Goal: Task Accomplishment & Management: Complete application form

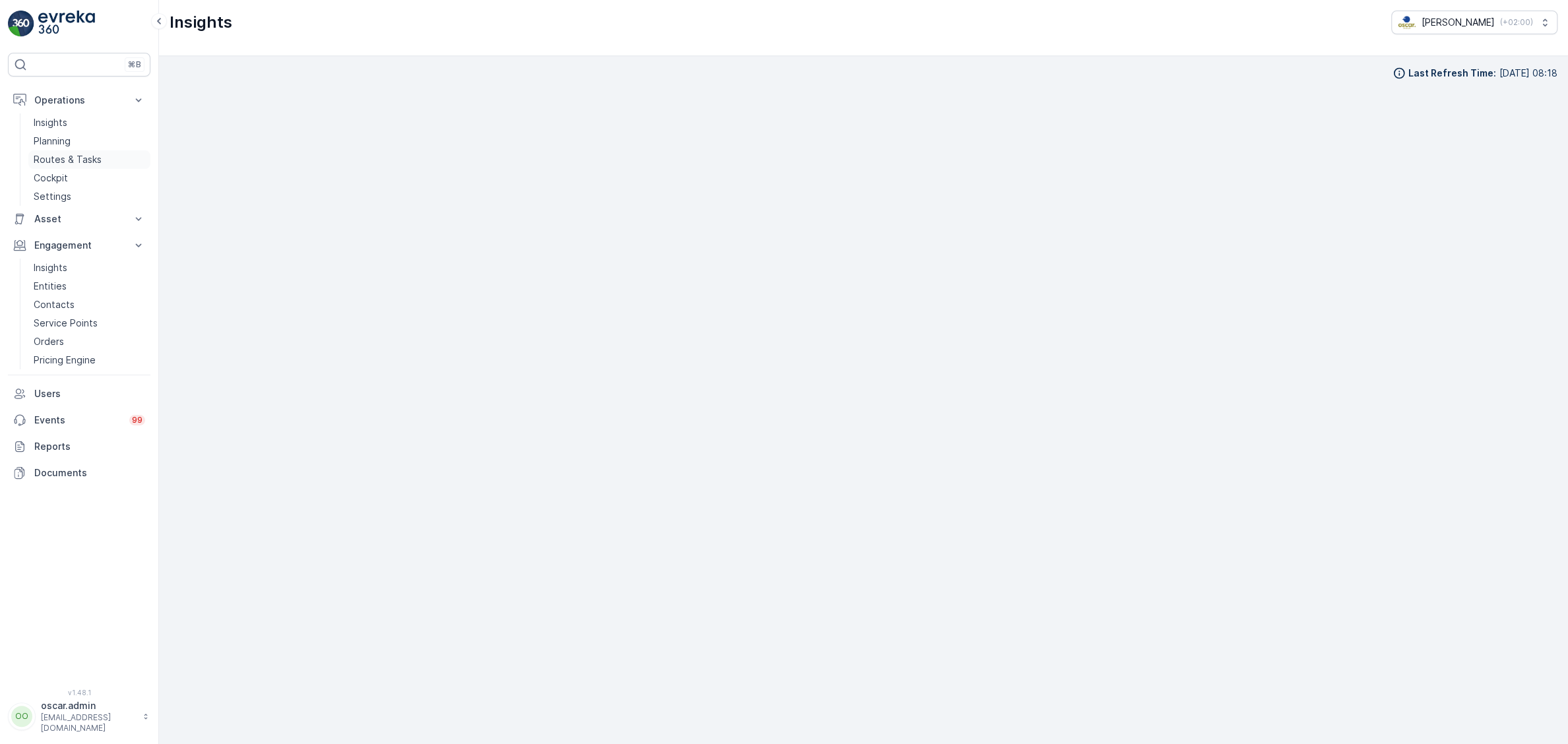
click at [84, 153] on p "Routes & Tasks" at bounding box center [67, 160] width 68 height 13
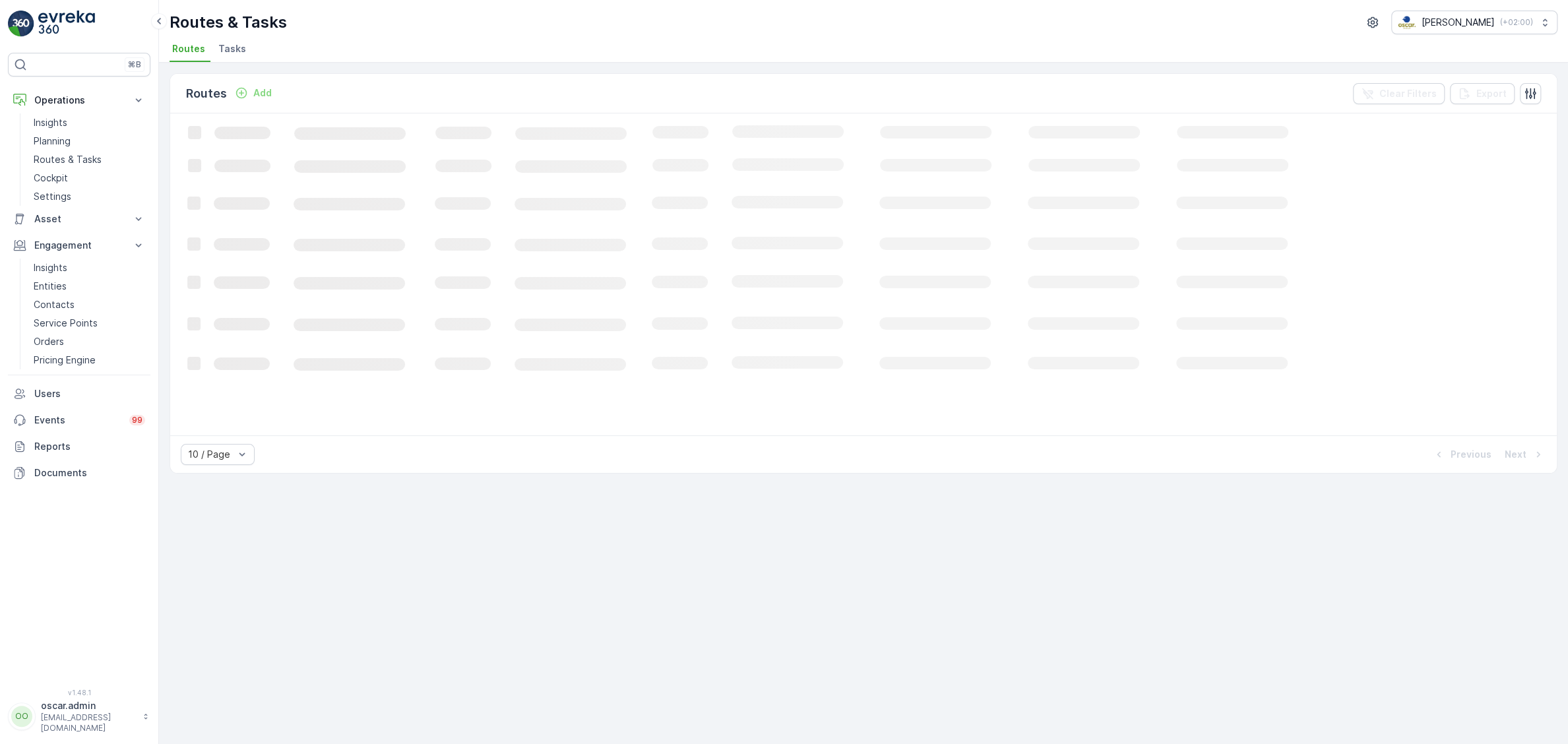
click at [240, 41] on li "Tasks" at bounding box center [234, 50] width 35 height 22
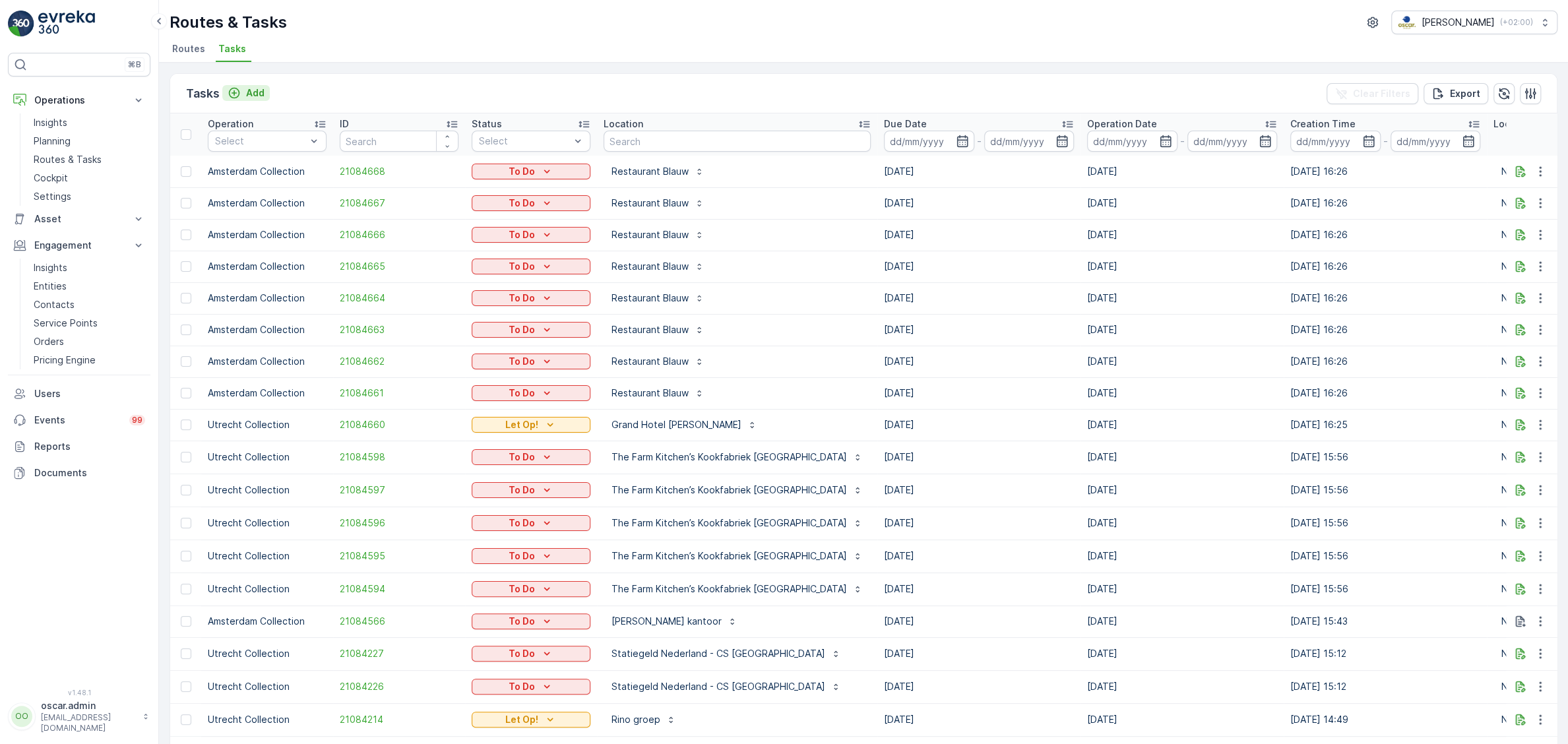
click at [254, 91] on p "Add" at bounding box center [255, 93] width 19 height 13
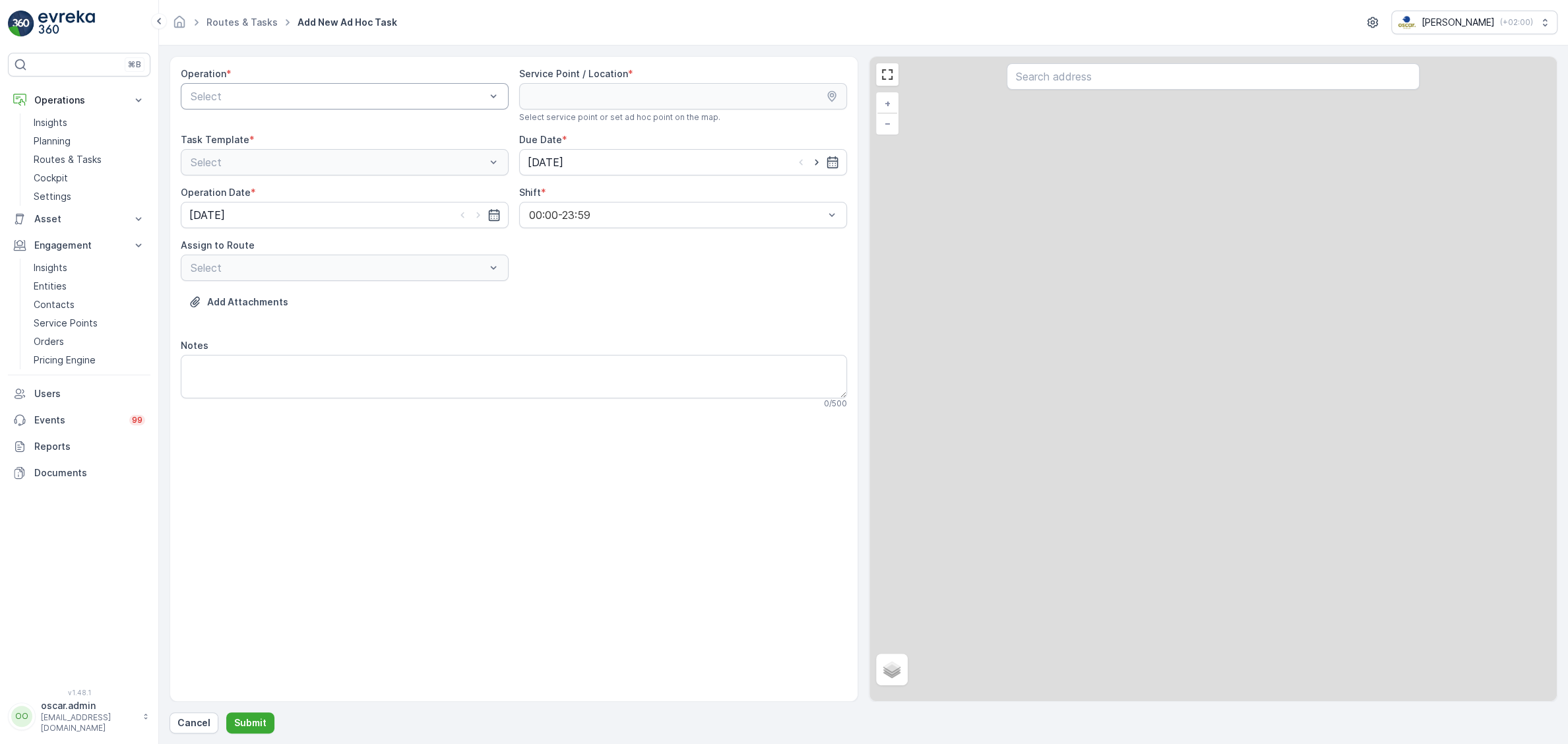
click at [347, 96] on div at bounding box center [338, 96] width 297 height 11
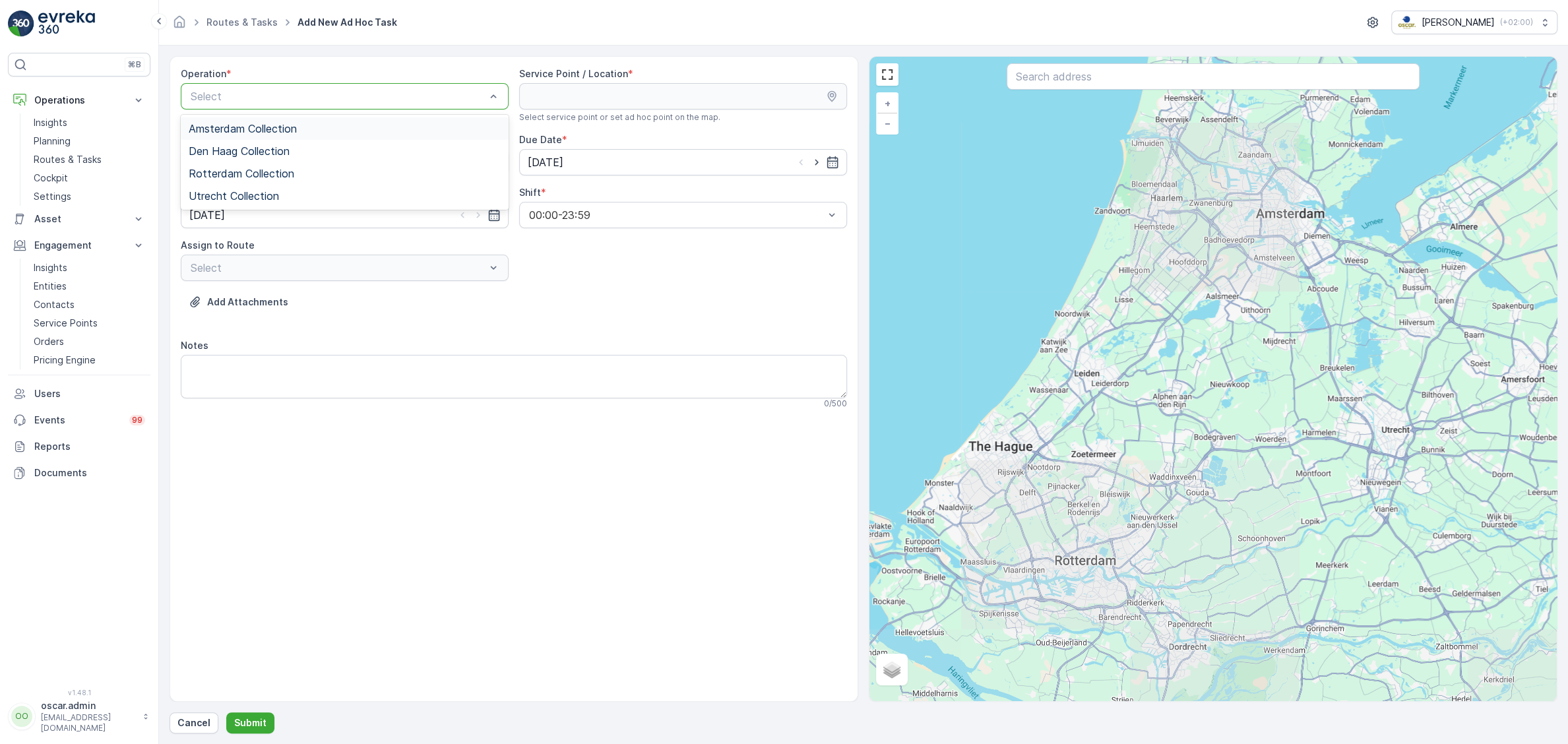
click at [310, 122] on div "Amsterdam Collection" at bounding box center [345, 128] width 328 height 22
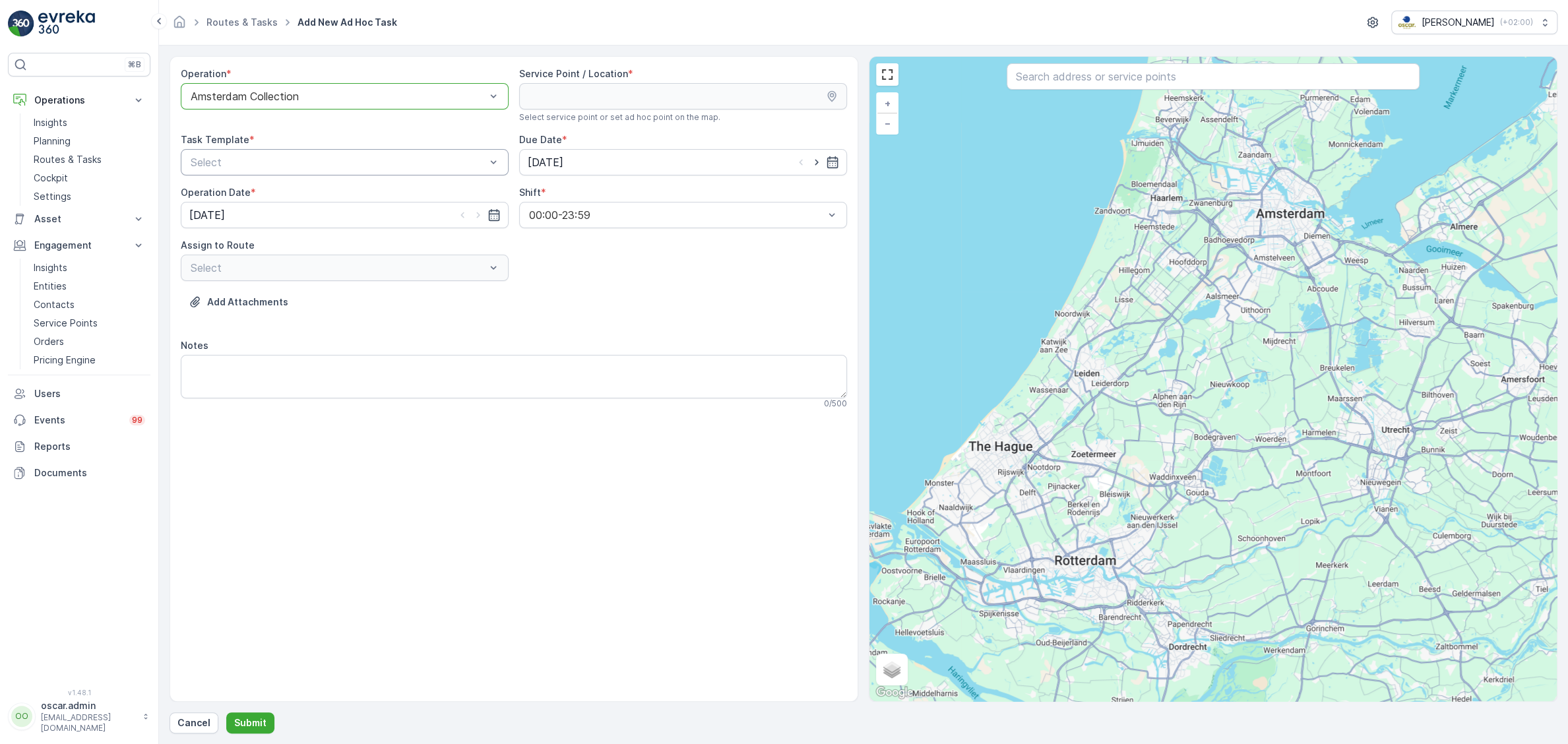
click at [336, 160] on div at bounding box center [338, 161] width 297 height 11
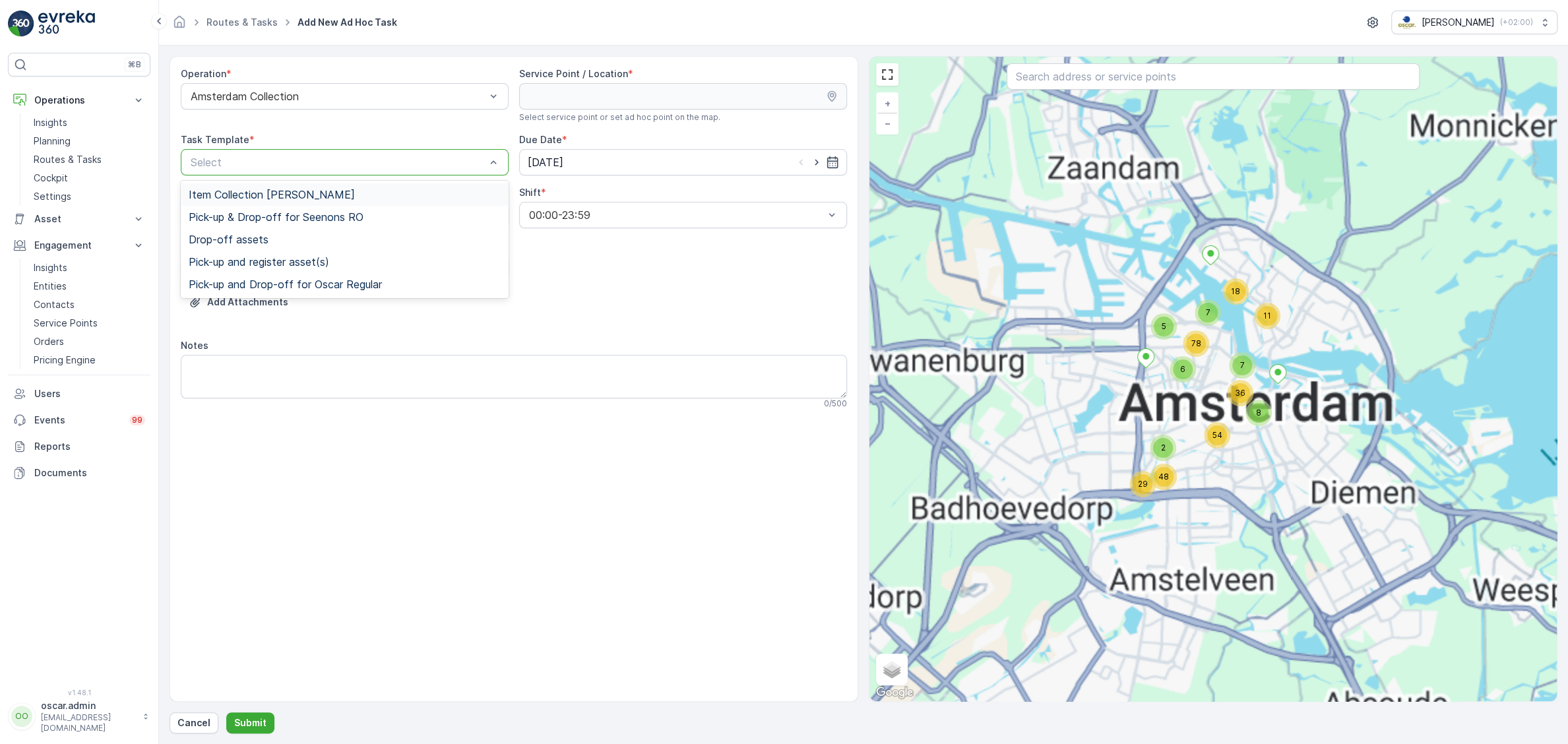
click at [281, 190] on span "Item Collection [PERSON_NAME]" at bounding box center [272, 194] width 167 height 11
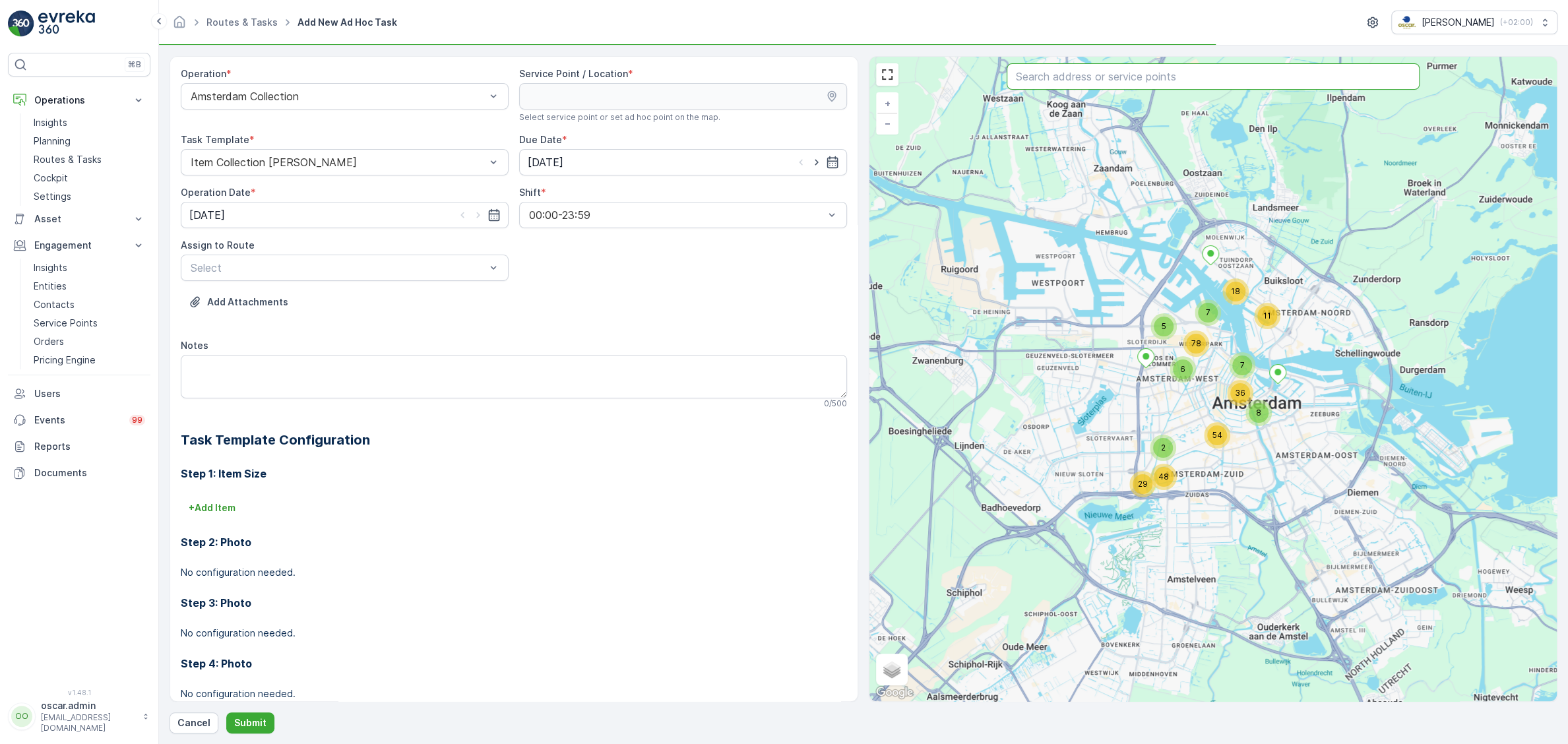
click at [1127, 80] on input "text" at bounding box center [1213, 77] width 413 height 26
type input "thijs"
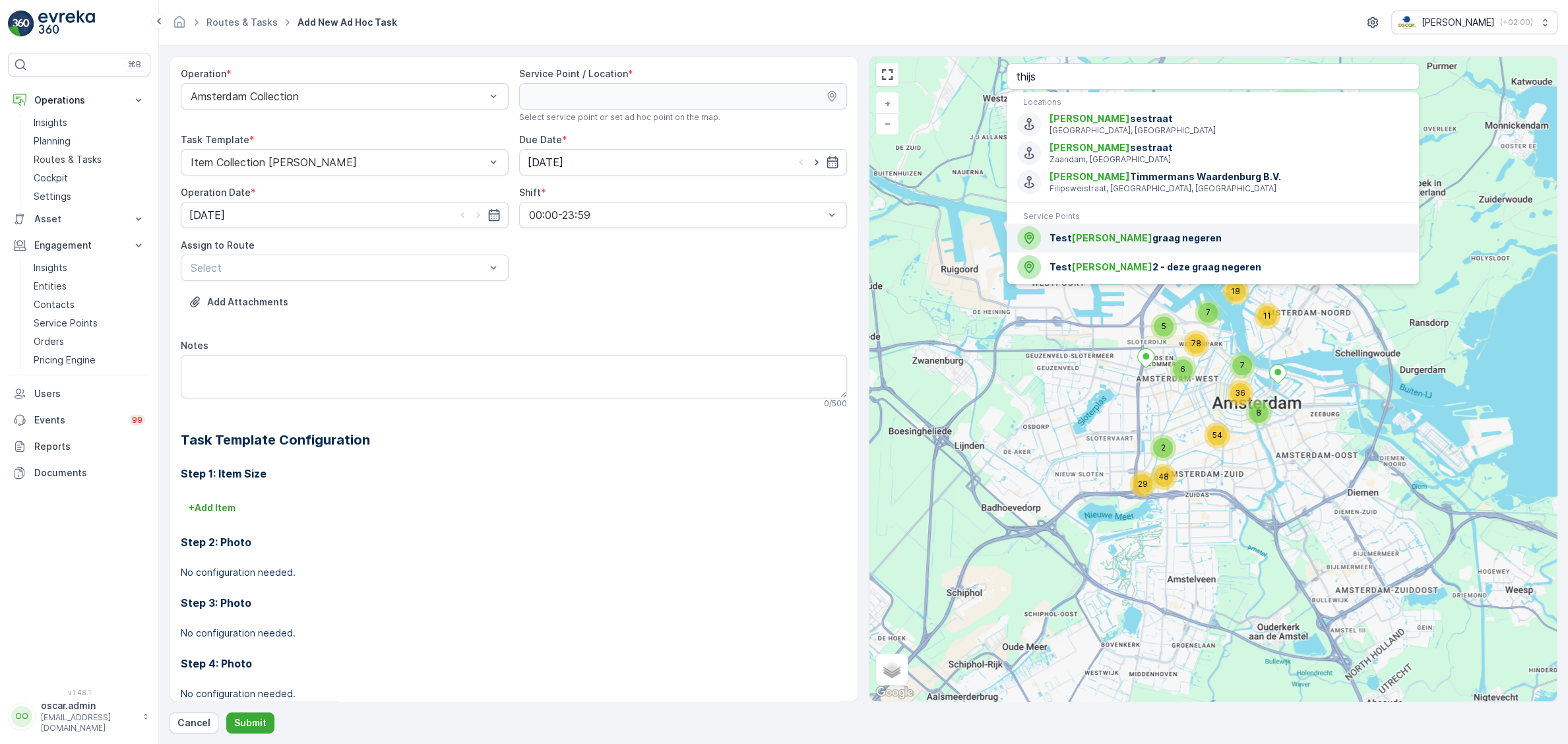
click at [1074, 226] on li "Test [PERSON_NAME] graag negeren" at bounding box center [1213, 238] width 413 height 29
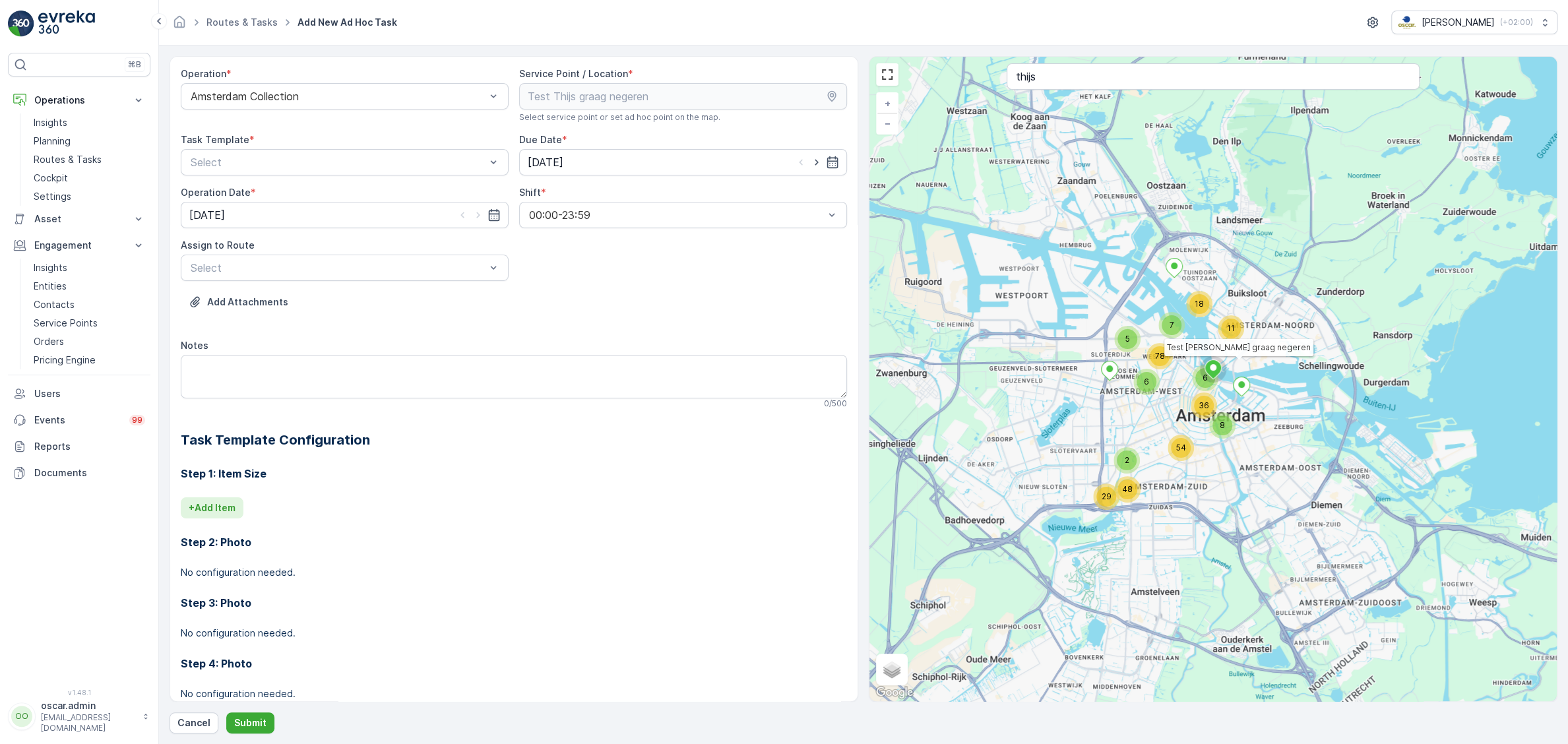
click at [223, 507] on p "+ Add Item" at bounding box center [212, 508] width 47 height 13
click at [437, 539] on div "Item Type * Select" at bounding box center [514, 526] width 667 height 58
click at [445, 523] on div at bounding box center [456, 525] width 534 height 11
click at [421, 391] on textarea "Notes" at bounding box center [514, 376] width 667 height 43
click at [49, 266] on p "Insights" at bounding box center [50, 267] width 34 height 13
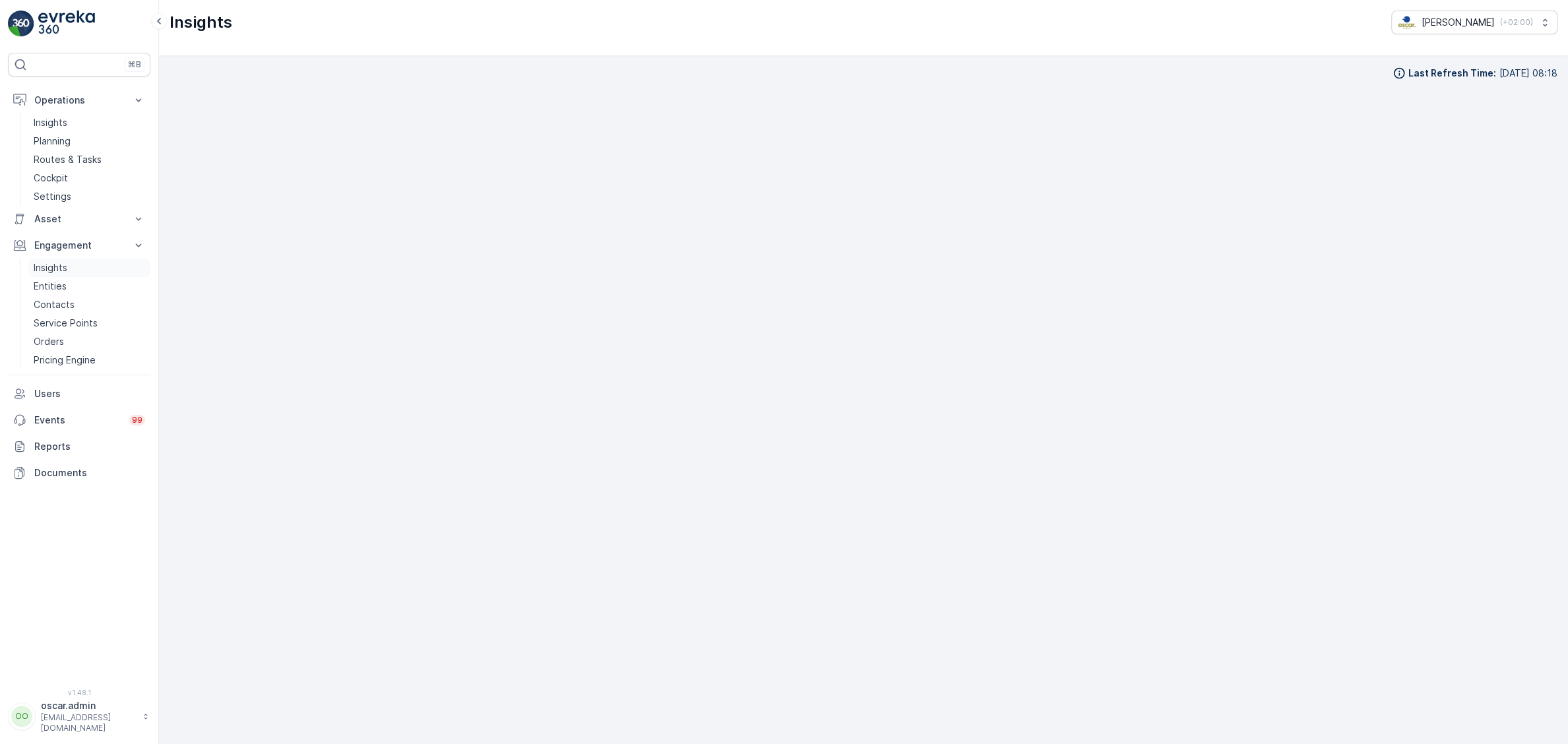
click at [55, 259] on link "Insights" at bounding box center [89, 267] width 122 height 19
